Goal: Task Accomplishment & Management: Manage account settings

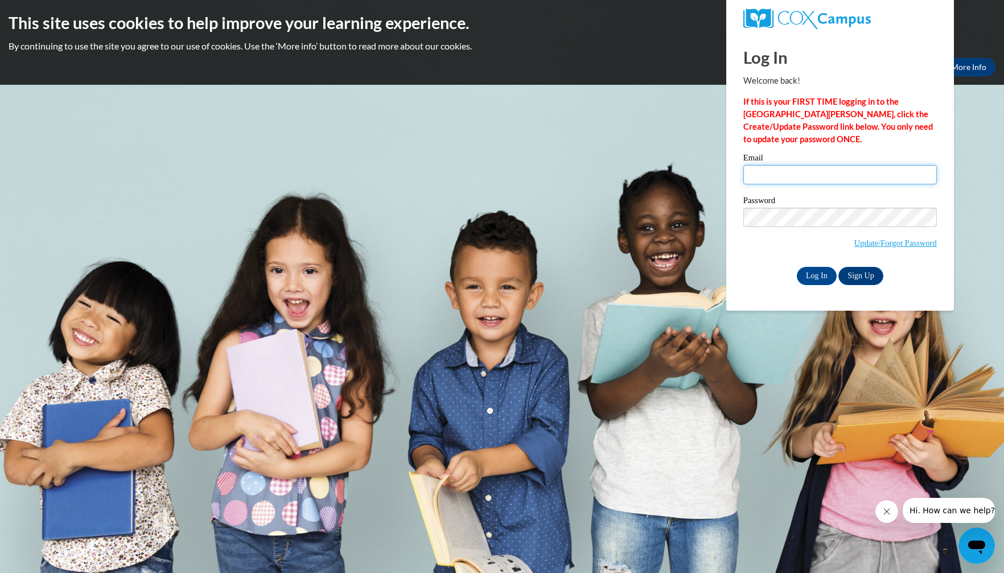
click at [830, 182] on input "Email" at bounding box center [839, 174] width 193 height 19
type input "[EMAIL_ADDRESS][DOMAIN_NAME]"
click at [823, 270] on input "Log In" at bounding box center [817, 276] width 40 height 18
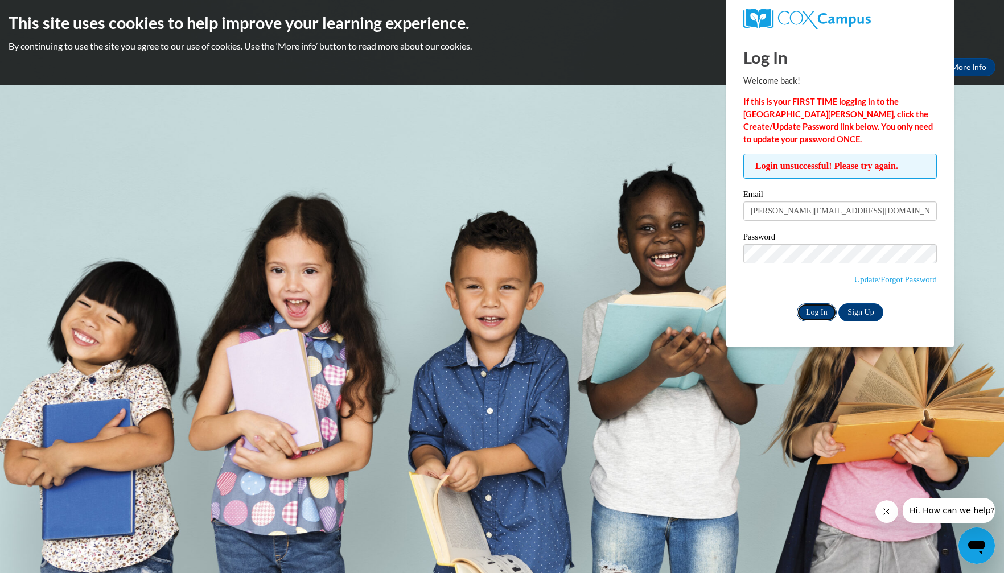
click at [824, 310] on input "Log In" at bounding box center [817, 312] width 40 height 18
click at [862, 277] on link "Update/Forgot Password" at bounding box center [895, 279] width 83 height 9
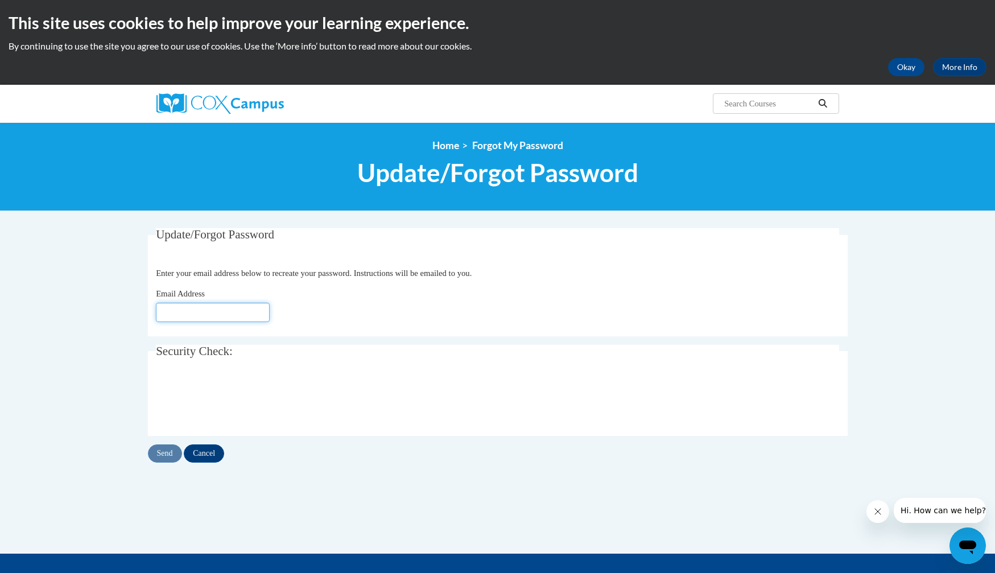
click at [195, 318] on input "Email Address" at bounding box center [213, 312] width 114 height 19
type input "[EMAIL_ADDRESS][DOMAIN_NAME]"
click at [173, 454] on input "Send" at bounding box center [165, 453] width 34 height 18
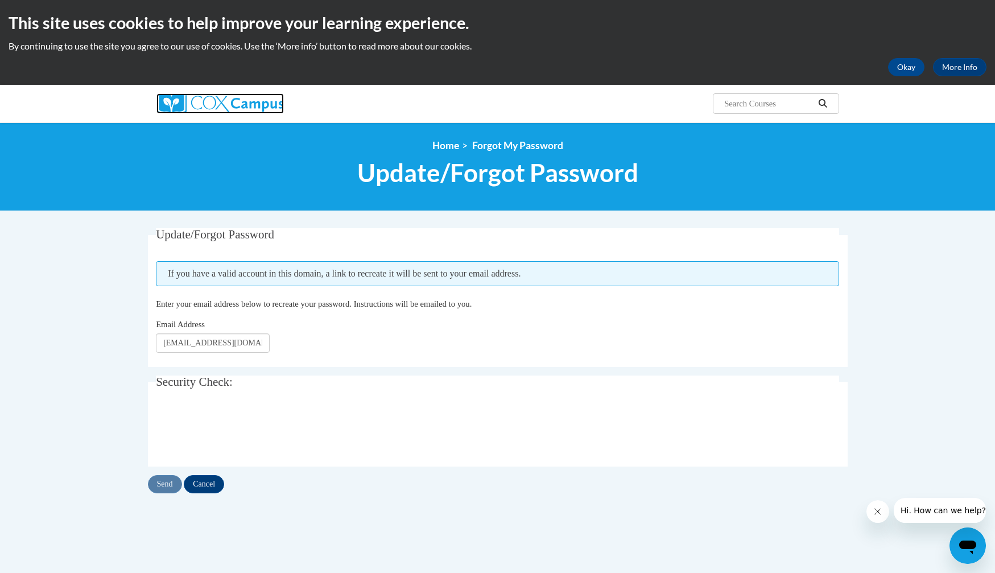
click at [208, 111] on img at bounding box center [219, 103] width 127 height 20
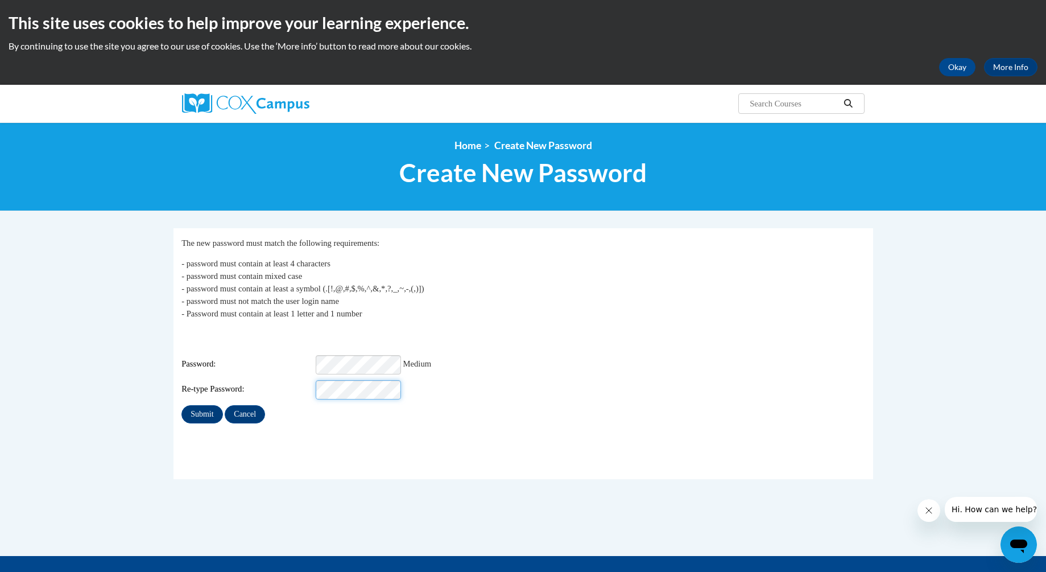
click at [182, 405] on input "Submit" at bounding box center [202, 414] width 41 height 18
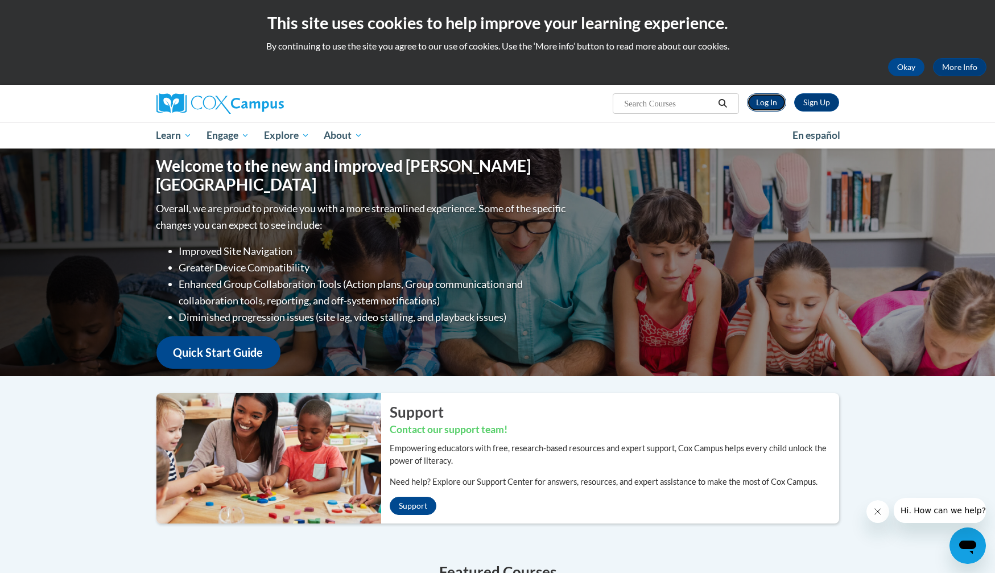
click at [767, 99] on link "Log In" at bounding box center [766, 102] width 39 height 18
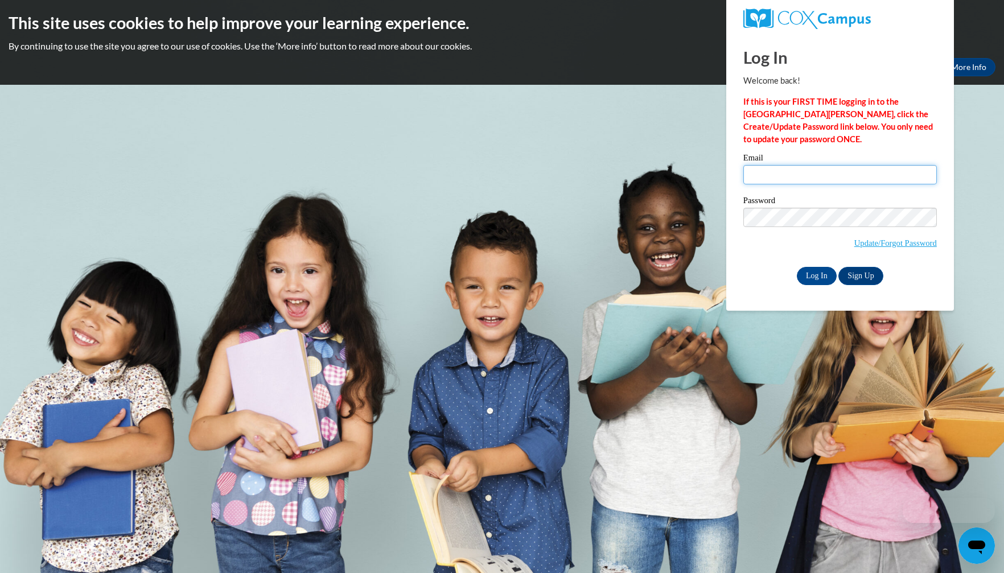
drag, startPoint x: 758, startPoint y: 173, endPoint x: 756, endPoint y: 179, distance: 6.1
click at [757, 174] on input "Email" at bounding box center [839, 174] width 193 height 19
type input "[EMAIL_ADDRESS][DOMAIN_NAME]"
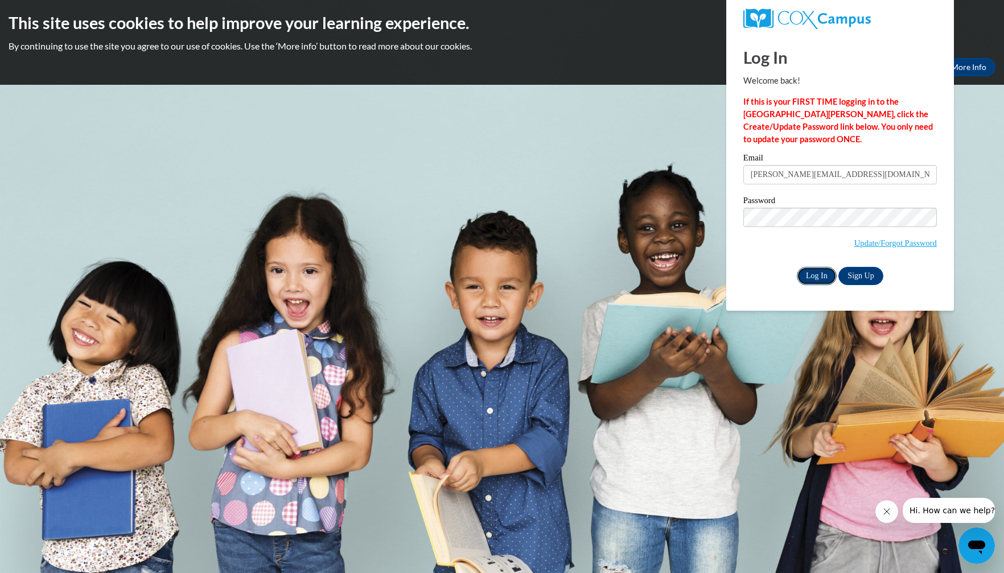
click at [811, 279] on input "Log In" at bounding box center [817, 276] width 40 height 18
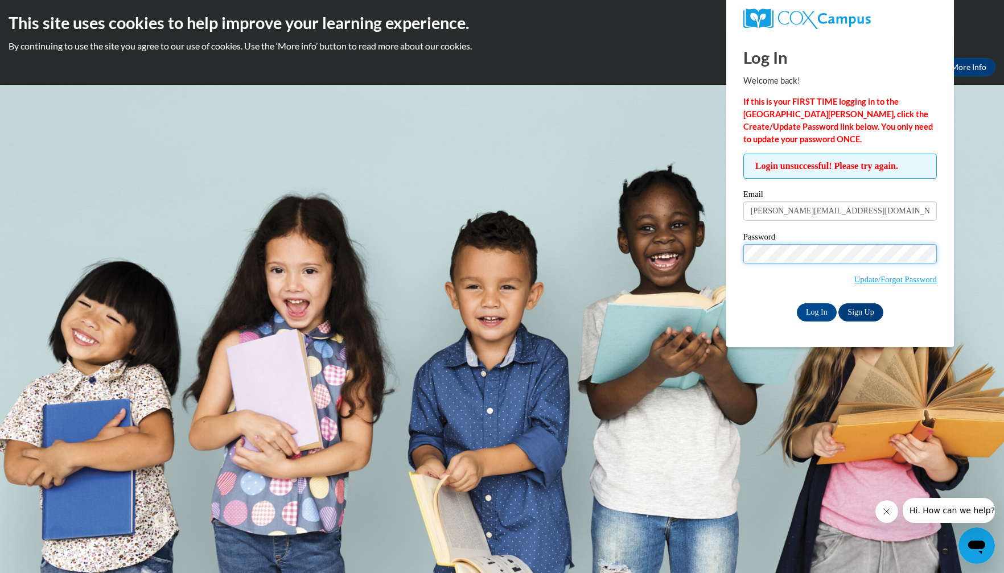
click at [797, 303] on input "Log In" at bounding box center [817, 312] width 40 height 18
click at [819, 205] on input "[PERSON_NAME][EMAIL_ADDRESS][DOMAIN_NAME]" at bounding box center [839, 210] width 193 height 19
click at [818, 212] on input "[PERSON_NAME][EMAIL_ADDRESS][DOMAIN_NAME]" at bounding box center [839, 210] width 193 height 19
click at [797, 303] on input "Log In" at bounding box center [817, 312] width 40 height 18
click at [778, 319] on div "Log In Sign Up" at bounding box center [839, 312] width 193 height 18
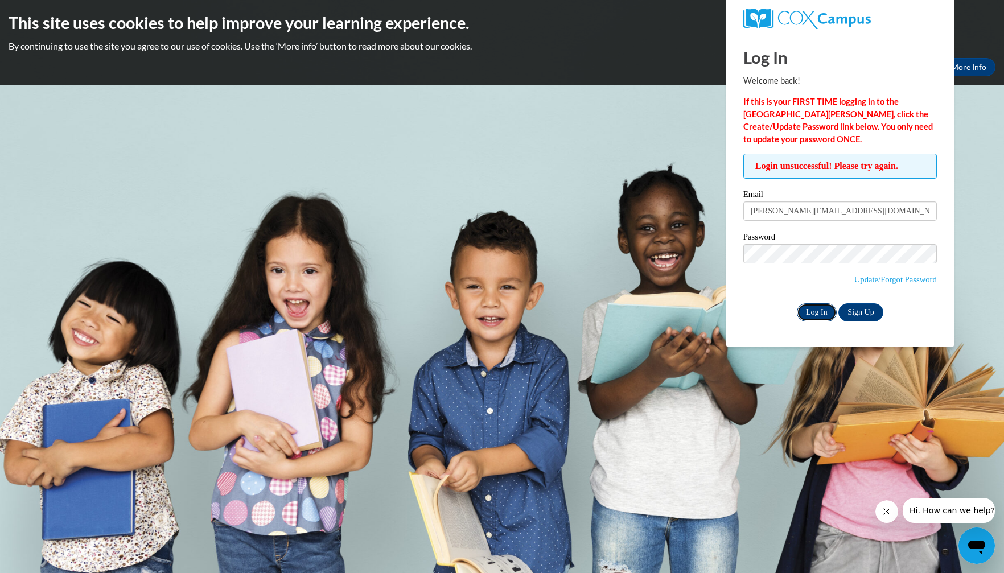
click at [816, 311] on input "Log In" at bounding box center [817, 312] width 40 height 18
click at [881, 282] on link "Update/Forgot Password" at bounding box center [895, 279] width 83 height 9
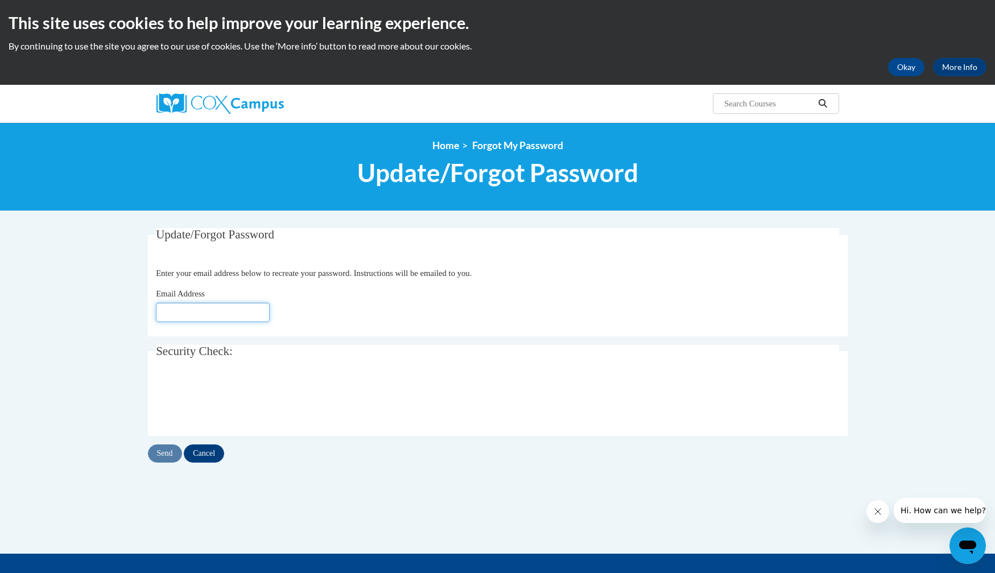
click at [188, 306] on input "Email Address" at bounding box center [213, 312] width 114 height 19
type input "[PERSON_NAME][EMAIL_ADDRESS][DOMAIN_NAME]"
click at [164, 459] on input "Send" at bounding box center [165, 453] width 34 height 18
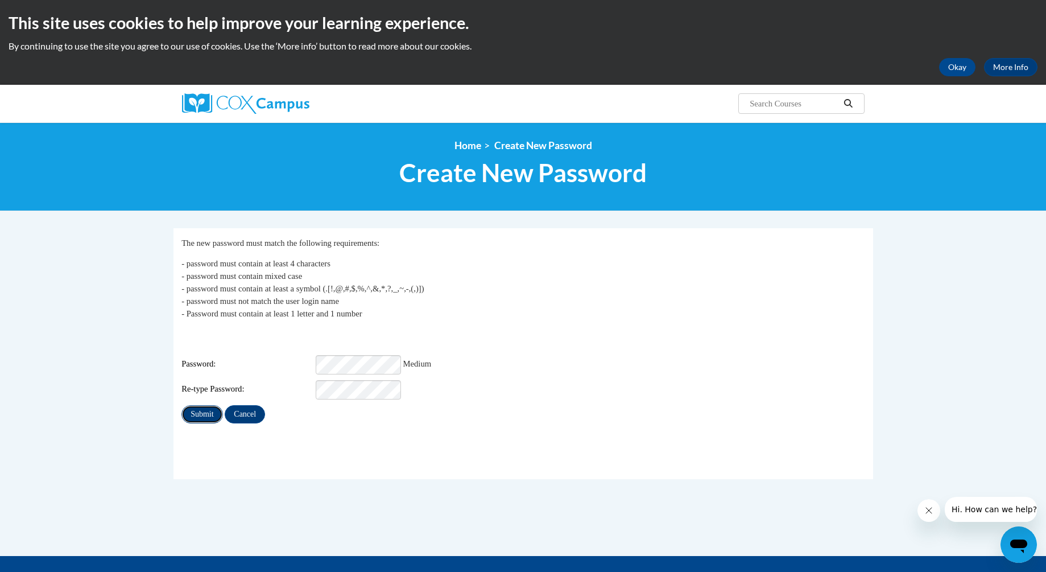
click at [209, 405] on input "Submit" at bounding box center [202, 414] width 41 height 18
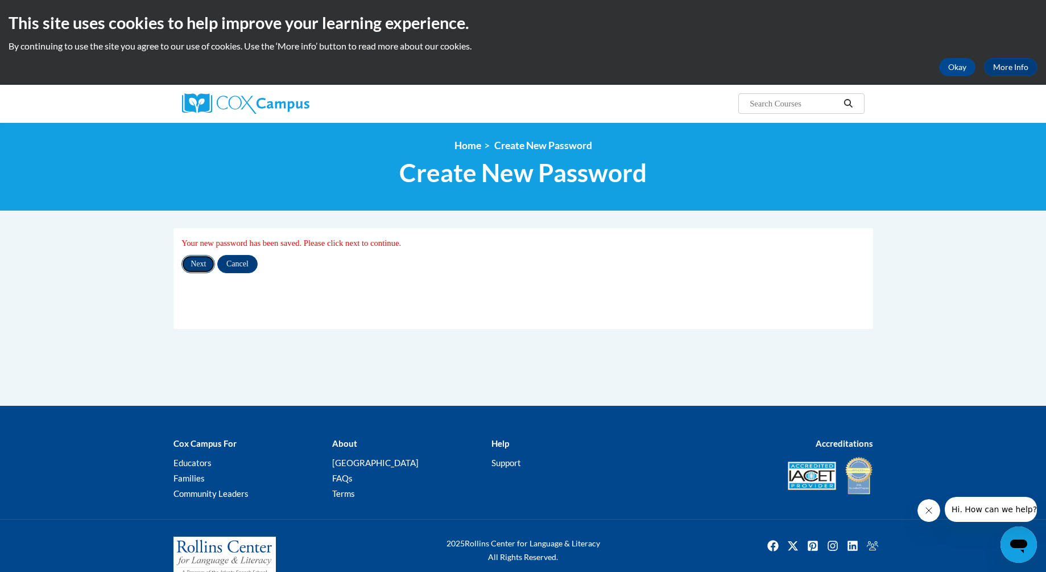
click at [208, 266] on input "Next" at bounding box center [199, 264] width 34 height 18
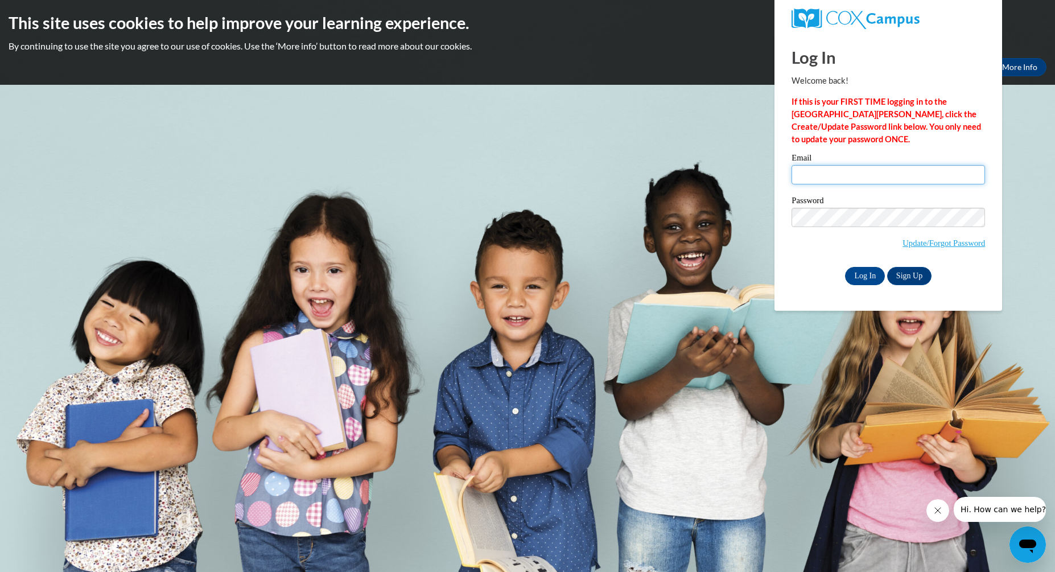
click at [853, 176] on input "Email" at bounding box center [888, 174] width 193 height 19
type input "[EMAIL_ADDRESS][DOMAIN_NAME]"
click at [845, 267] on input "Log In" at bounding box center [865, 276] width 40 height 18
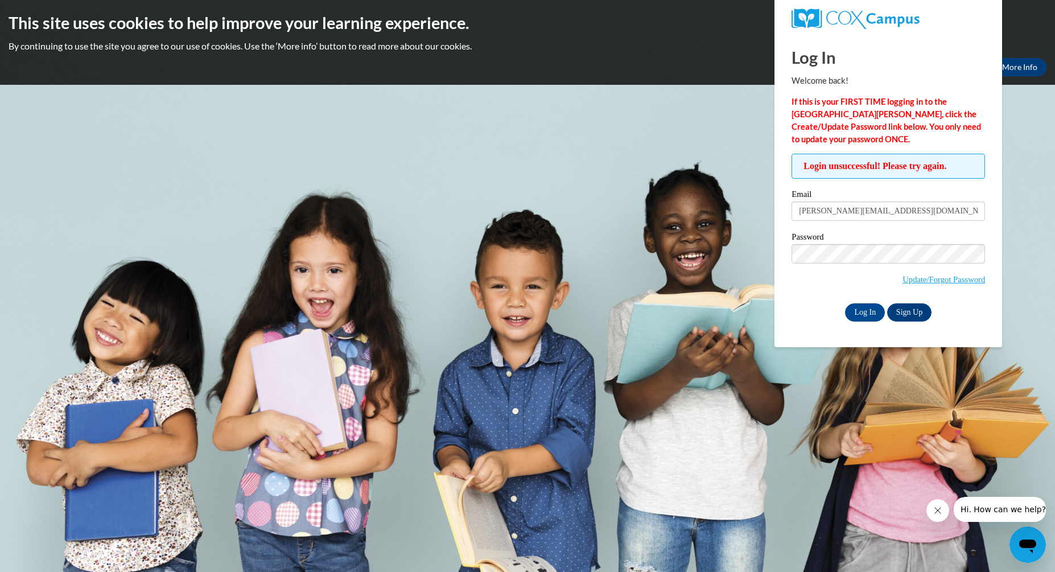
click at [808, 307] on div "Log In Sign Up" at bounding box center [888, 312] width 193 height 18
click at [866, 309] on input "Log In" at bounding box center [865, 312] width 40 height 18
click at [843, 317] on div "Log In Sign Up" at bounding box center [888, 312] width 193 height 18
click at [863, 310] on input "Log In" at bounding box center [865, 312] width 40 height 18
click at [845, 303] on input "Log In" at bounding box center [865, 312] width 40 height 18
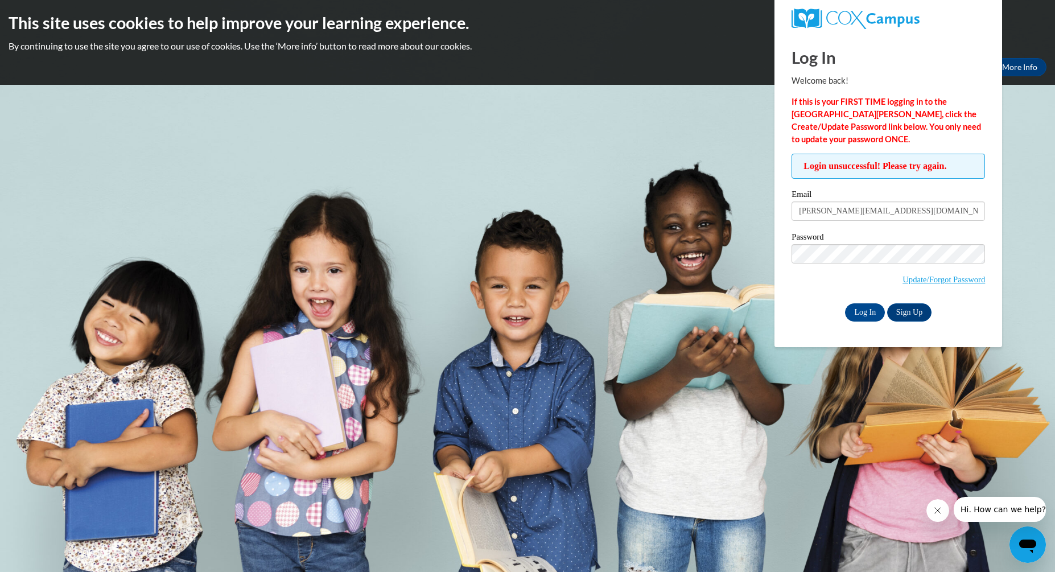
click at [808, 328] on div "Log In Welcome back! If this is your FIRST TIME logging in to the NEW Cox Campu…" at bounding box center [888, 190] width 245 height 313
click at [866, 311] on input "Log In" at bounding box center [865, 312] width 40 height 18
click at [801, 304] on div "Log In Sign Up" at bounding box center [888, 312] width 193 height 18
click at [860, 315] on input "Log In" at bounding box center [865, 312] width 40 height 18
